Goal: Task Accomplishment & Management: Complete application form

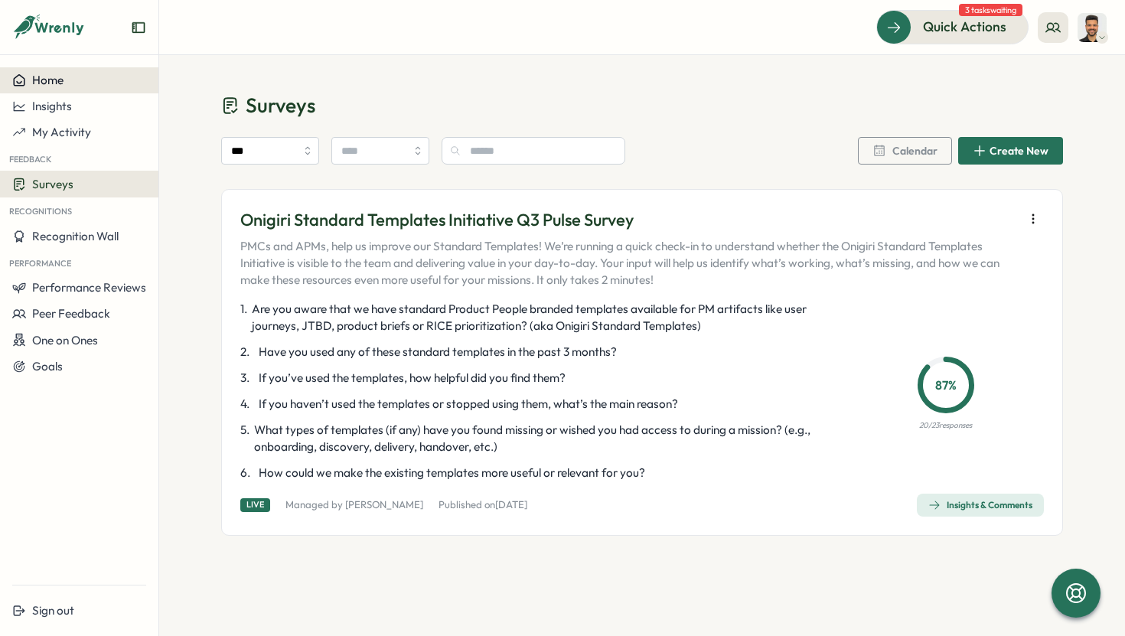
click at [91, 83] on div "Home" at bounding box center [79, 80] width 134 height 14
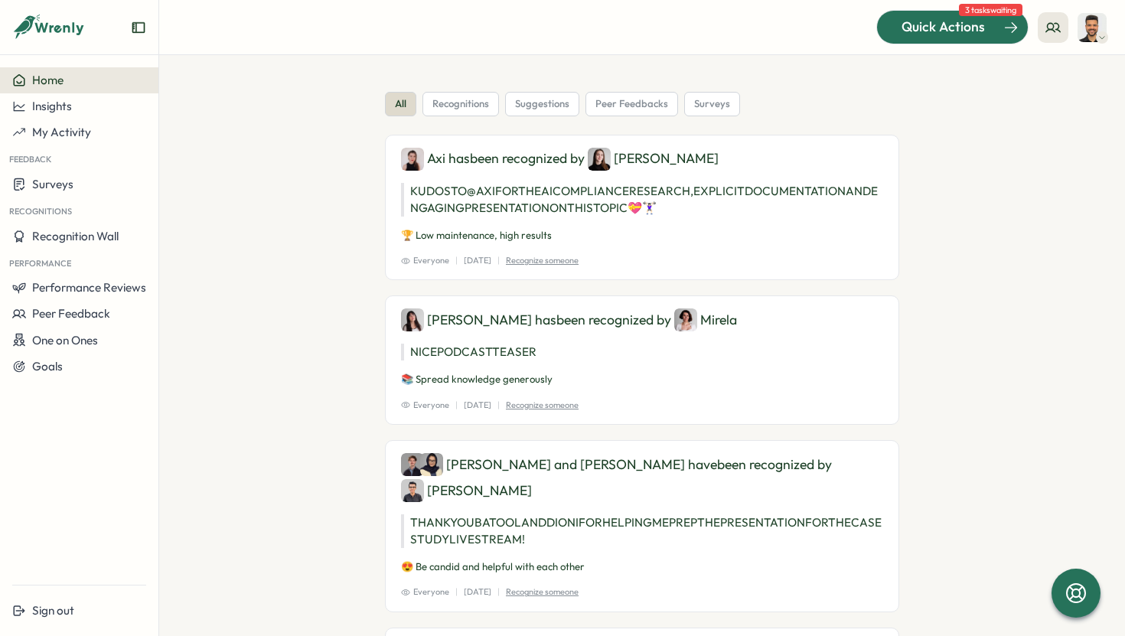
click at [913, 33] on span "Quick Actions" at bounding box center [942, 27] width 83 height 20
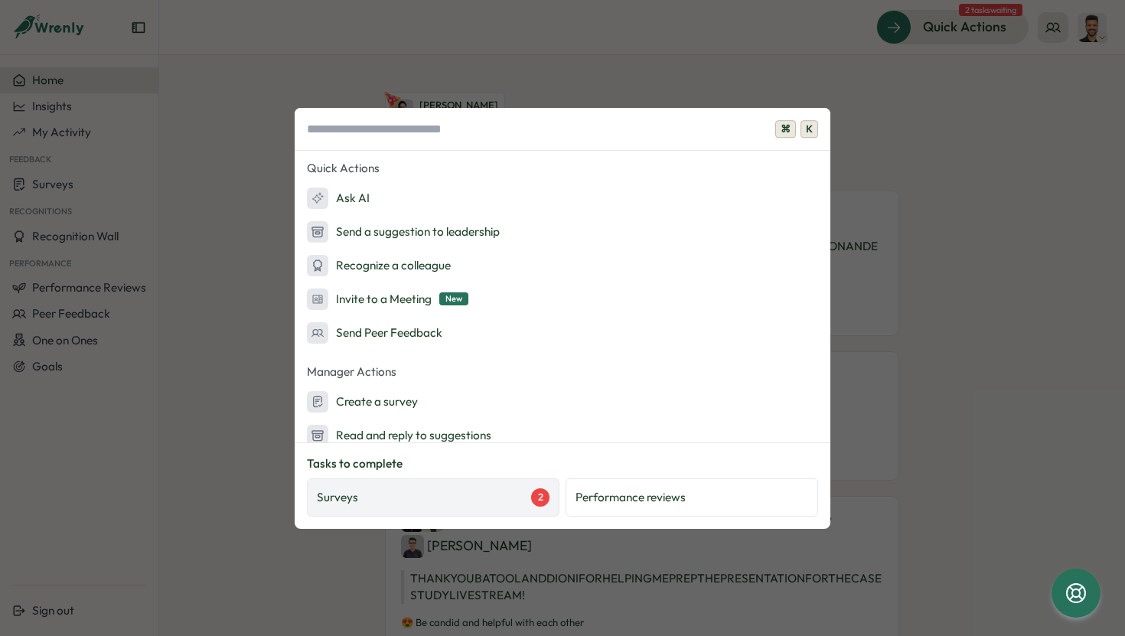
click at [506, 499] on div "Surveys 2" at bounding box center [433, 497] width 233 height 18
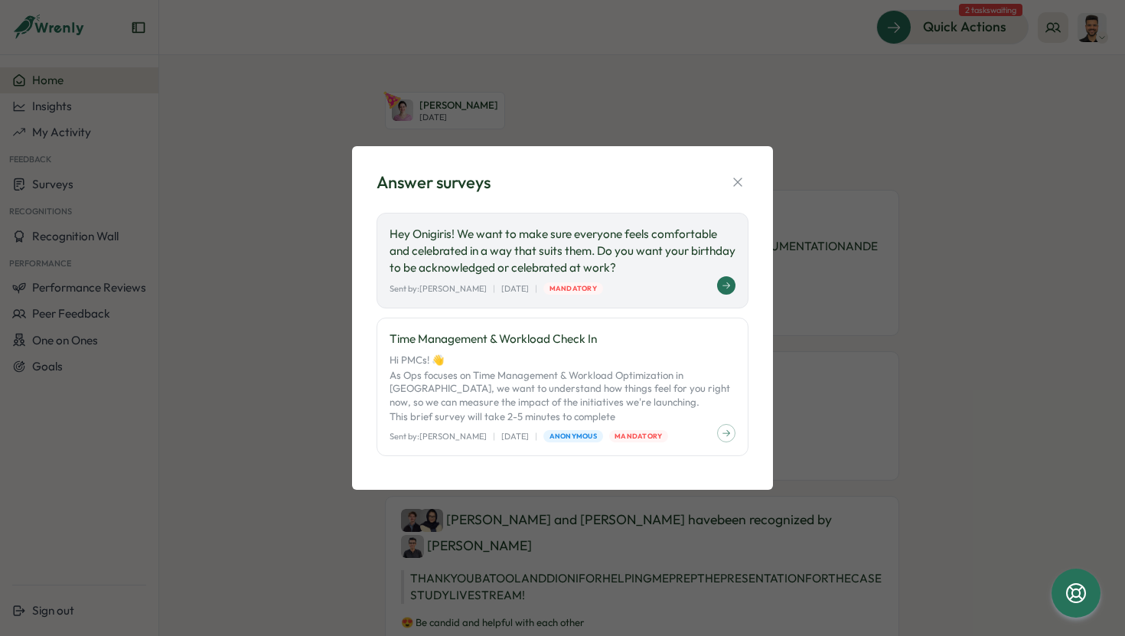
click at [621, 259] on p "Hey Onigiris! We want to make sure everyone feels comfortable and celebrated in…" at bounding box center [563, 251] width 346 height 51
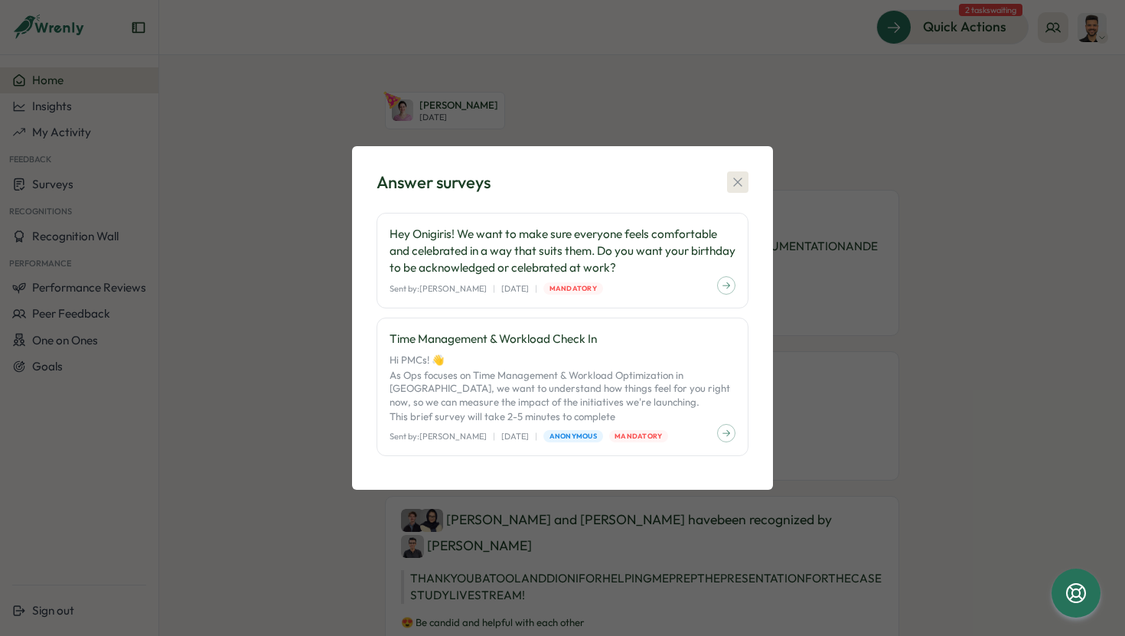
click at [736, 181] on icon "button" at bounding box center [737, 181] width 15 height 15
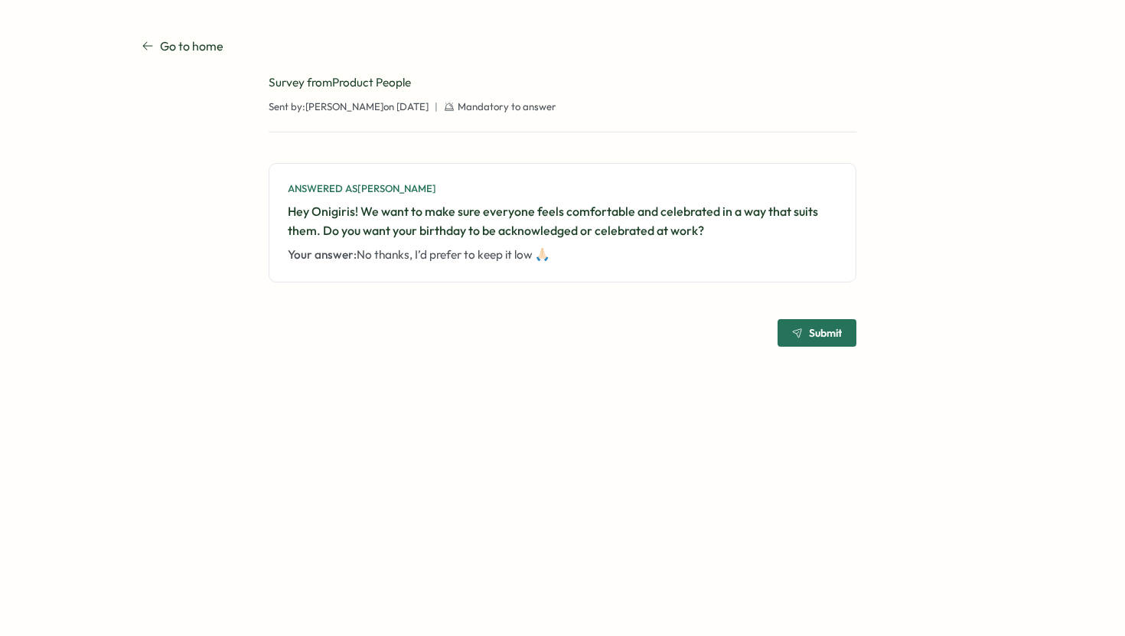
click at [818, 331] on span "Submit" at bounding box center [825, 333] width 33 height 11
click at [792, 54] on div "Go to home Go to home" at bounding box center [563, 46] width 842 height 19
